Goal: Transaction & Acquisition: Purchase product/service

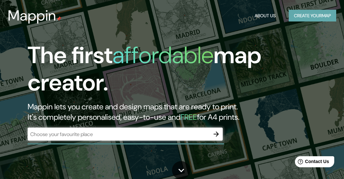
click at [315, 18] on button "Create your map" at bounding box center [313, 16] width 48 height 12
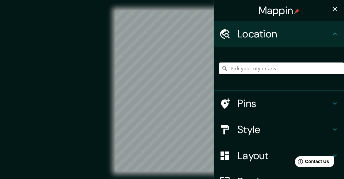
click at [246, 71] on input "Pick your city or area" at bounding box center [281, 68] width 125 height 12
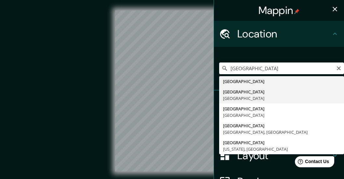
type input "[GEOGRAPHIC_DATA], [GEOGRAPHIC_DATA]"
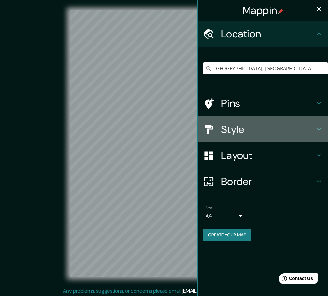
click at [320, 125] on div "Style" at bounding box center [263, 130] width 130 height 26
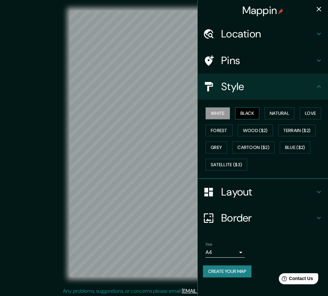
click at [241, 116] on button "Black" at bounding box center [247, 113] width 24 height 12
click at [280, 115] on button "Natural" at bounding box center [279, 113] width 30 height 12
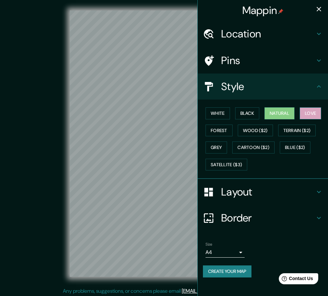
click at [313, 114] on button "Love" at bounding box center [309, 113] width 21 height 12
click at [225, 130] on button "Forest" at bounding box center [218, 131] width 27 height 12
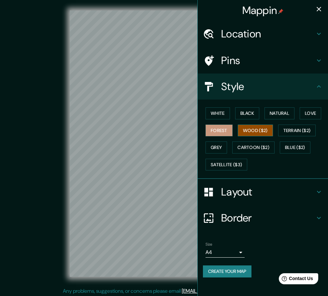
click at [250, 130] on button "Wood ($2)" at bounding box center [255, 131] width 35 height 12
click at [297, 131] on button "Terrain ($2)" at bounding box center [297, 131] width 38 height 12
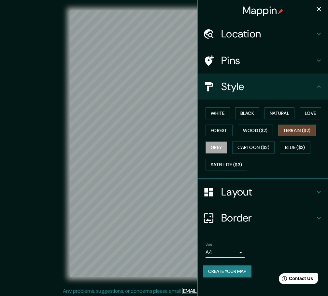
click at [217, 147] on button "Grey" at bounding box center [215, 148] width 21 height 12
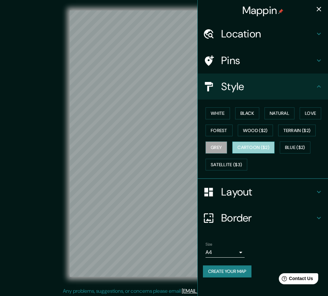
click at [261, 150] on button "Cartoon ($2)" at bounding box center [253, 148] width 42 height 12
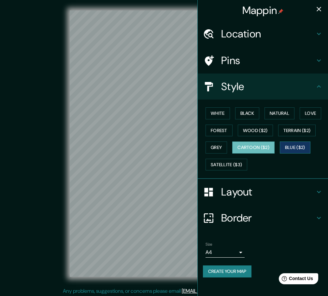
click at [299, 150] on button "Blue ($2)" at bounding box center [295, 148] width 31 height 12
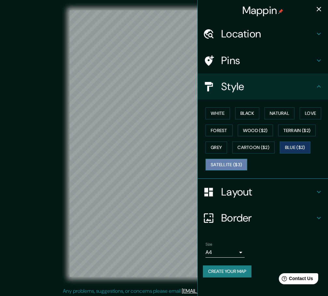
click at [229, 167] on button "Satellite ($3)" at bounding box center [226, 165] width 42 height 12
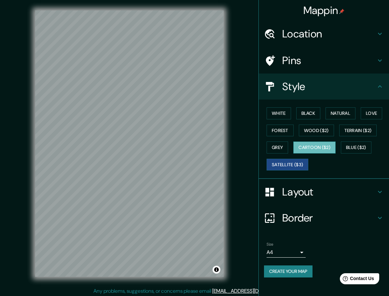
click at [325, 147] on button "Cartoon ($2)" at bounding box center [314, 148] width 42 height 12
click at [344, 115] on button "Love" at bounding box center [371, 113] width 21 height 12
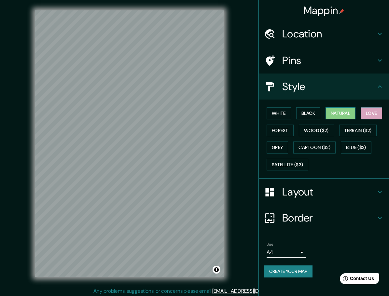
click at [339, 115] on button "Natural" at bounding box center [340, 113] width 30 height 12
click at [311, 114] on button "Black" at bounding box center [308, 113] width 24 height 12
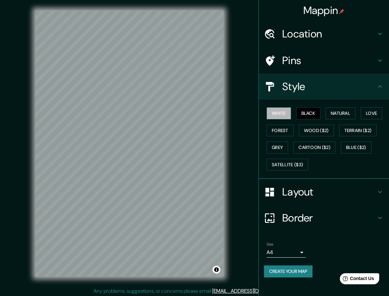
click at [281, 113] on button "White" at bounding box center [279, 113] width 24 height 12
click at [284, 128] on button "Forest" at bounding box center [280, 131] width 27 height 12
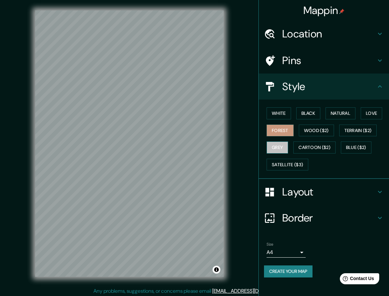
click at [283, 150] on button "Grey" at bounding box center [277, 148] width 21 height 12
click at [317, 146] on button "Cartoon ($2)" at bounding box center [314, 148] width 42 height 12
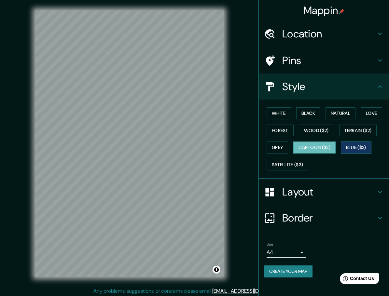
click at [344, 148] on button "Blue ($2)" at bounding box center [356, 148] width 31 height 12
click at [344, 179] on h4 "Layout" at bounding box center [329, 192] width 94 height 13
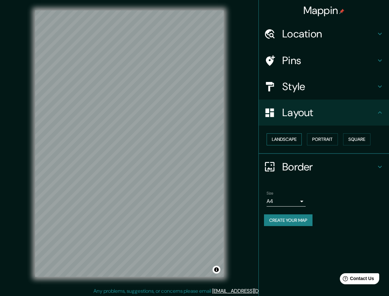
click at [281, 141] on button "Landscape" at bounding box center [284, 139] width 35 height 12
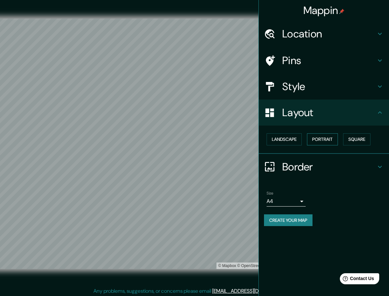
click at [326, 140] on button "Portrait" at bounding box center [322, 139] width 31 height 12
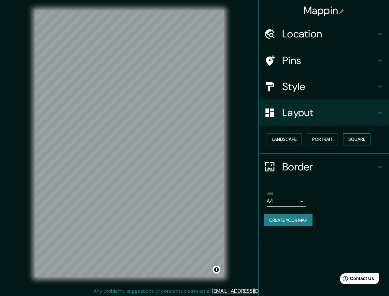
click at [344, 141] on button "Square" at bounding box center [356, 139] width 27 height 12
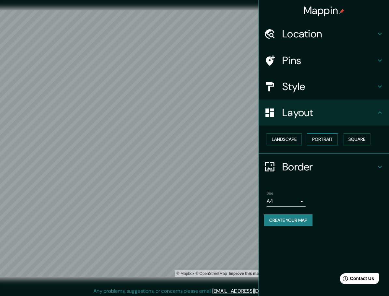
click at [319, 140] on button "Portrait" at bounding box center [322, 139] width 31 height 12
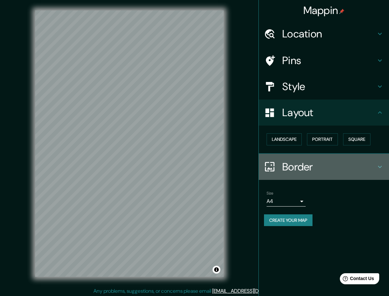
click at [309, 163] on h4 "Border" at bounding box center [329, 166] width 94 height 13
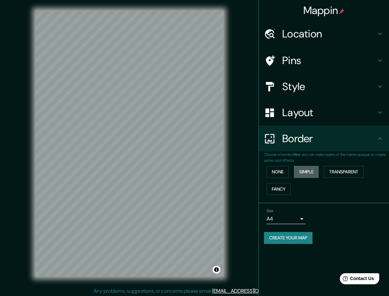
click at [309, 172] on button "Simple" at bounding box center [306, 172] width 25 height 12
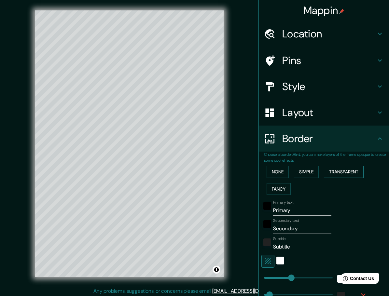
click at [336, 173] on button "Transparent" at bounding box center [344, 172] width 40 height 12
click at [277, 179] on button "Fancy" at bounding box center [279, 189] width 24 height 12
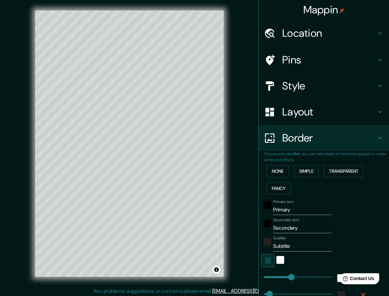
scroll to position [0, 0]
click at [343, 170] on button "Transparent" at bounding box center [344, 172] width 40 height 12
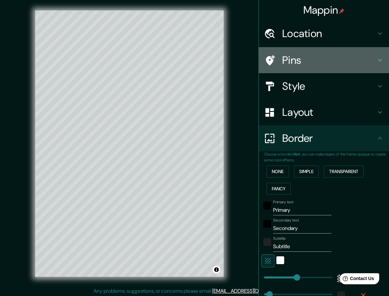
click at [322, 61] on h4 "Pins" at bounding box center [329, 60] width 94 height 13
type input "278"
type input "46"
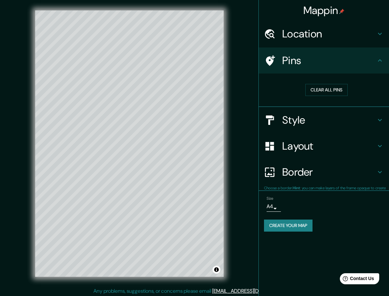
scroll to position [0, 0]
click at [323, 37] on h4 "Location" at bounding box center [329, 33] width 94 height 13
type input "278"
type input "46"
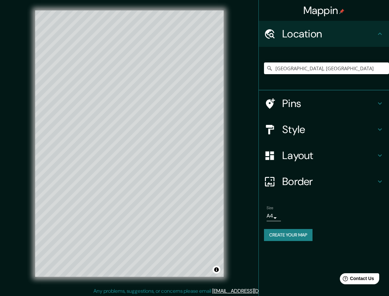
click at [324, 95] on div "Pins" at bounding box center [324, 103] width 130 height 26
type input "278"
type input "46"
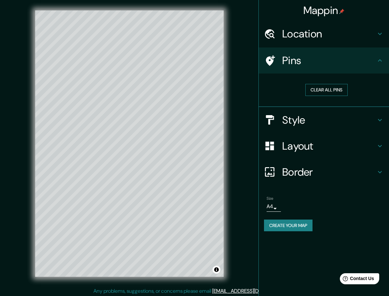
click at [332, 88] on button "Clear all pins" at bounding box center [326, 90] width 42 height 12
click at [95, 125] on div at bounding box center [93, 125] width 5 height 5
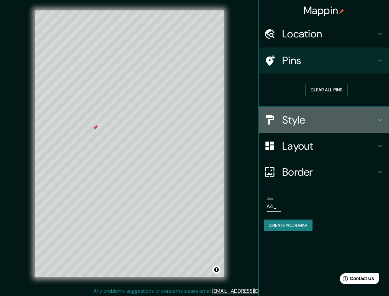
click at [344, 123] on h4 "Style" at bounding box center [329, 120] width 94 height 13
type input "278"
type input "46"
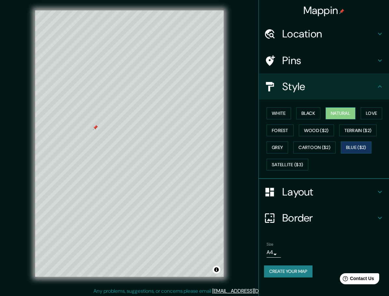
click at [343, 112] on button "Natural" at bounding box center [340, 113] width 30 height 12
click at [344, 114] on button "Love" at bounding box center [371, 113] width 21 height 12
drag, startPoint x: 97, startPoint y: 127, endPoint x: 97, endPoint y: 133, distance: 6.2
click at [97, 133] on div at bounding box center [95, 133] width 5 height 5
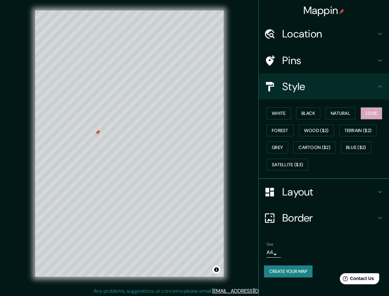
click at [97, 132] on div at bounding box center [97, 132] width 5 height 5
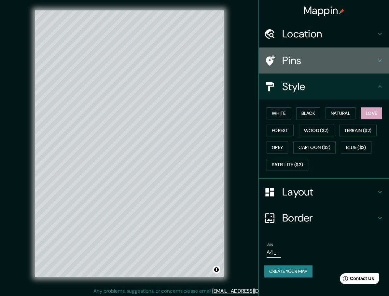
click at [303, 63] on h4 "Pins" at bounding box center [329, 60] width 94 height 13
type input "278"
type input "46"
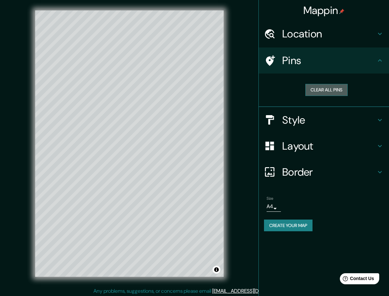
click at [325, 93] on button "Clear all pins" at bounding box center [326, 90] width 42 height 12
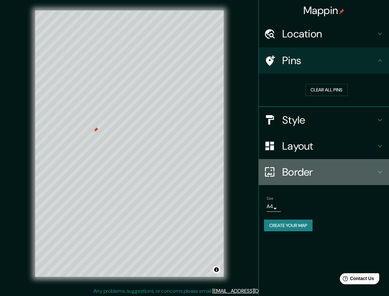
click at [344, 172] on h4 "Border" at bounding box center [329, 172] width 94 height 13
type input "278"
type input "46"
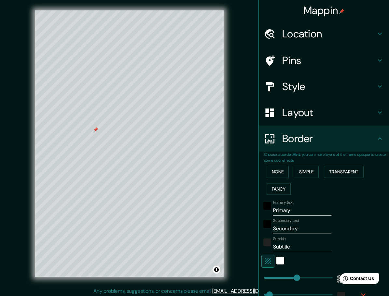
click at [281, 179] on input "Primary" at bounding box center [302, 210] width 58 height 10
click at [278, 179] on div "white" at bounding box center [280, 261] width 8 height 8
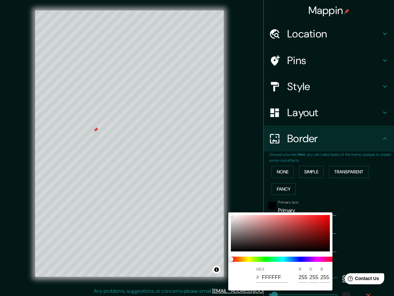
click at [344, 179] on div at bounding box center [197, 148] width 394 height 296
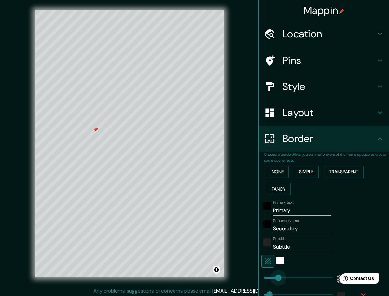
type input "118"
drag, startPoint x: 290, startPoint y: 278, endPoint x: 273, endPoint y: 278, distance: 17.3
type input "46"
type input "456"
drag, startPoint x: 273, startPoint y: 278, endPoint x: 313, endPoint y: 278, distance: 39.7
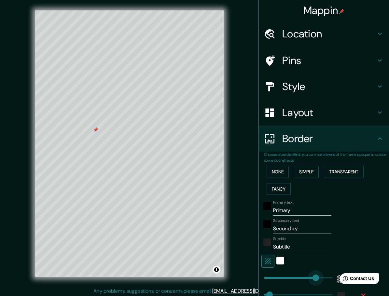
type input "46"
type input "533"
drag, startPoint x: 315, startPoint y: 278, endPoint x: 322, endPoint y: 278, distance: 6.8
type input "46"
type input "165"
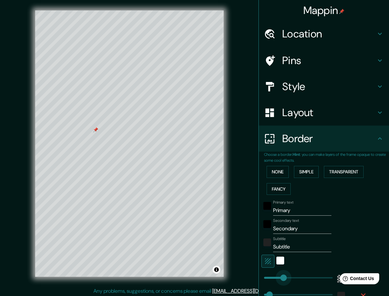
drag, startPoint x: 322, startPoint y: 278, endPoint x: 279, endPoint y: 278, distance: 43.6
type input "46"
type input "96"
drag, startPoint x: 279, startPoint y: 278, endPoint x: 270, endPoint y: 280, distance: 8.2
type input "46"
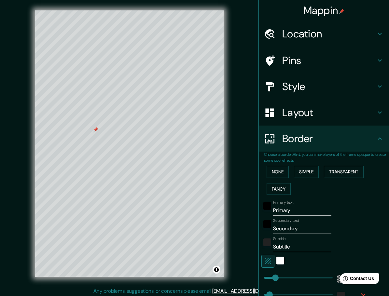
click at [336, 179] on html "Help Contact Us" at bounding box center [356, 278] width 51 height 14
click at [279, 179] on div "white" at bounding box center [280, 261] width 8 height 8
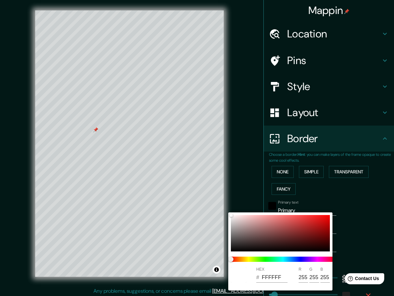
click at [344, 179] on div at bounding box center [197, 148] width 394 height 296
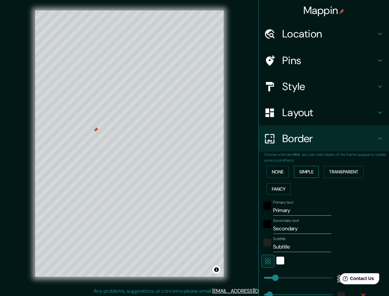
click at [310, 174] on button "Simple" at bounding box center [306, 172] width 25 height 12
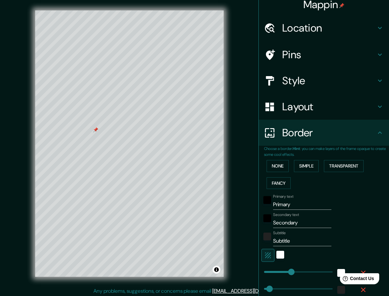
scroll to position [8, 0]
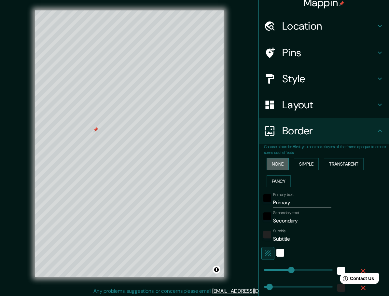
click at [277, 167] on button "None" at bounding box center [278, 164] width 22 height 12
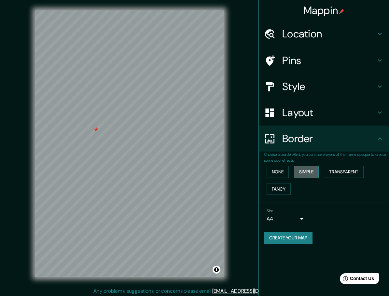
click at [311, 173] on button "Simple" at bounding box center [306, 172] width 25 height 12
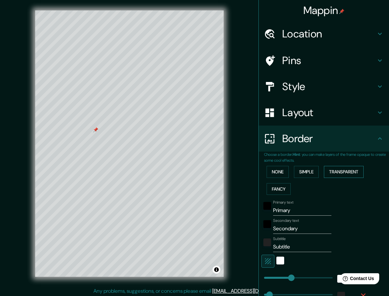
click at [331, 173] on button "Transparent" at bounding box center [344, 172] width 40 height 12
click at [274, 179] on button "Fancy" at bounding box center [279, 189] width 24 height 12
click at [299, 172] on button "Simple" at bounding box center [306, 172] width 25 height 12
click at [337, 174] on button "Transparent" at bounding box center [344, 172] width 40 height 12
click at [307, 174] on button "Simple" at bounding box center [306, 172] width 25 height 12
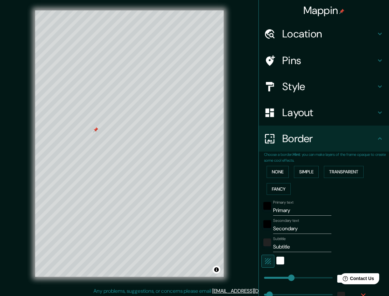
click at [344, 179] on div "Primary text Primary" at bounding box center [314, 208] width 107 height 16
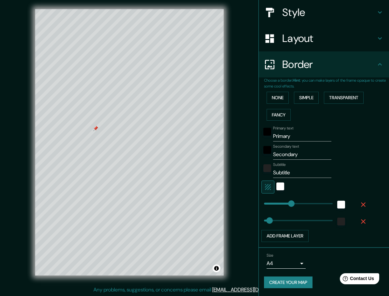
scroll to position [2, 0]
type input "118"
drag, startPoint x: 288, startPoint y: 204, endPoint x: 273, endPoint y: 204, distance: 14.6
type input "46"
type input "187"
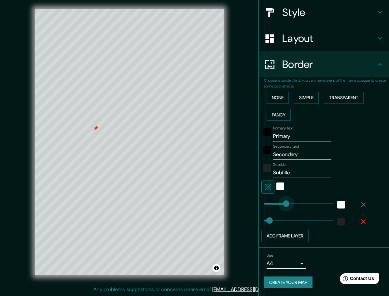
drag, startPoint x: 273, startPoint y: 204, endPoint x: 281, endPoint y: 204, distance: 8.1
type input "46"
type input "129"
drag, startPoint x: 281, startPoint y: 204, endPoint x: 274, endPoint y: 204, distance: 6.8
type input "377"
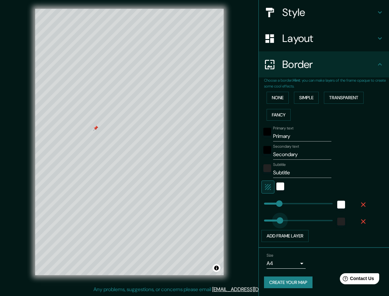
type input "93"
drag, startPoint x: 304, startPoint y: 220, endPoint x: 270, endPoint y: 220, distance: 33.5
type input "60"
drag, startPoint x: 270, startPoint y: 220, endPoint x: 266, endPoint y: 220, distance: 4.0
type input "33"
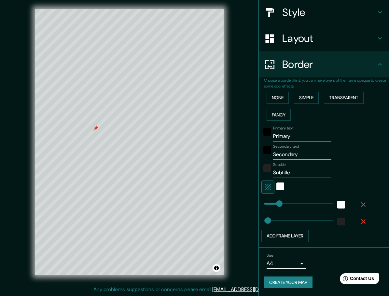
click at [289, 152] on input "Secondary" at bounding box center [302, 154] width 58 height 10
paste input "[GEOGRAPHIC_DATA]"
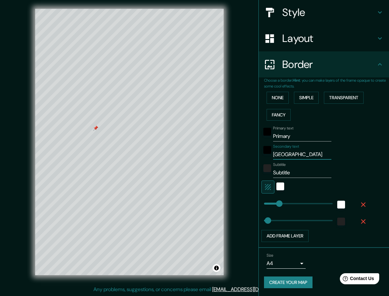
click at [295, 151] on input "[GEOGRAPHIC_DATA]" at bounding box center [302, 154] width 58 height 10
type input "[GEOGRAPHIC_DATA]"
click at [297, 133] on input "Primary" at bounding box center [302, 136] width 58 height 10
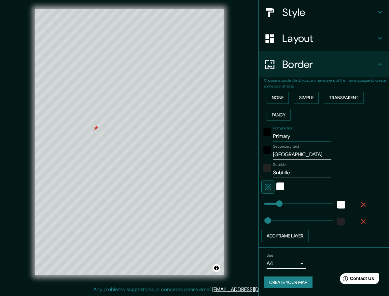
scroll to position [0, 0]
click at [297, 133] on input "Primary" at bounding box center [302, 136] width 58 height 10
paste input "19°22'54.9"N"
type input "19°22'54.9"N"
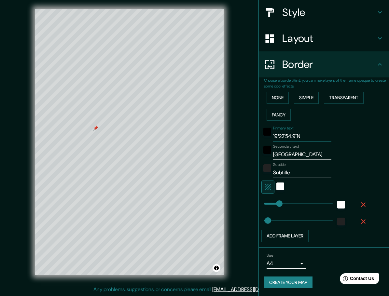
drag, startPoint x: 301, startPoint y: 135, endPoint x: 255, endPoint y: 136, distance: 45.2
click at [259, 136] on div "Choose a border. Hint : you can make layers of the frame opaque to create some …" at bounding box center [324, 162] width 130 height 171
click at [294, 174] on input "Subtitle" at bounding box center [302, 173] width 58 height 10
drag, startPoint x: 294, startPoint y: 174, endPoint x: 231, endPoint y: 175, distance: 62.8
click at [231, 175] on div "Mappin Location [GEOGRAPHIC_DATA], [GEOGRAPHIC_DATA] Pins Style Layout Border C…" at bounding box center [194, 147] width 389 height 298
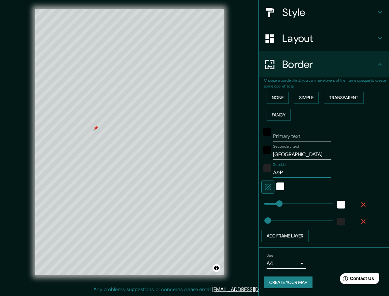
type input "A&P"
